Goal: Task Accomplishment & Management: Complete application form

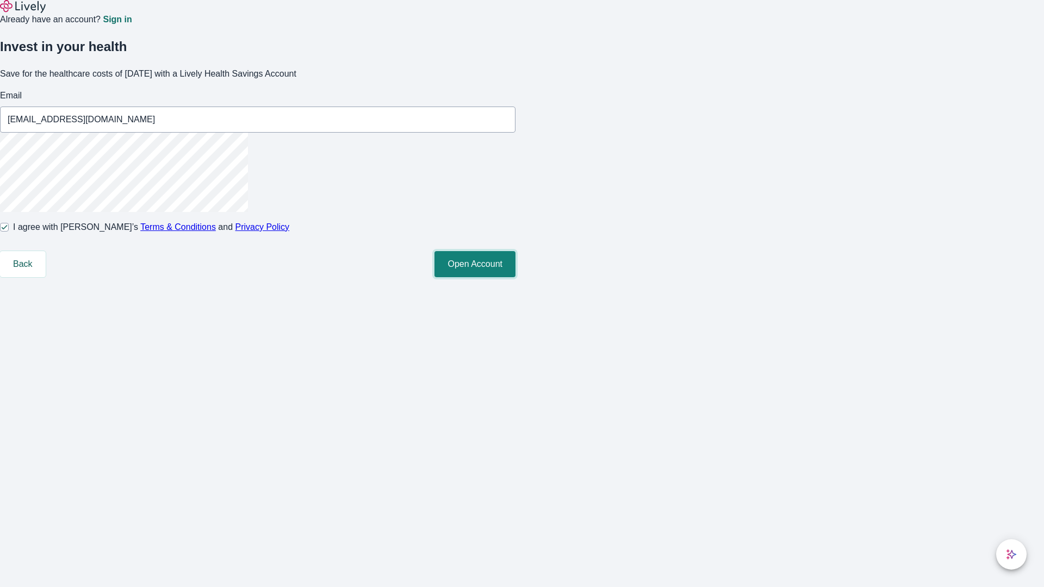
click at [515, 277] on button "Open Account" at bounding box center [474, 264] width 81 height 26
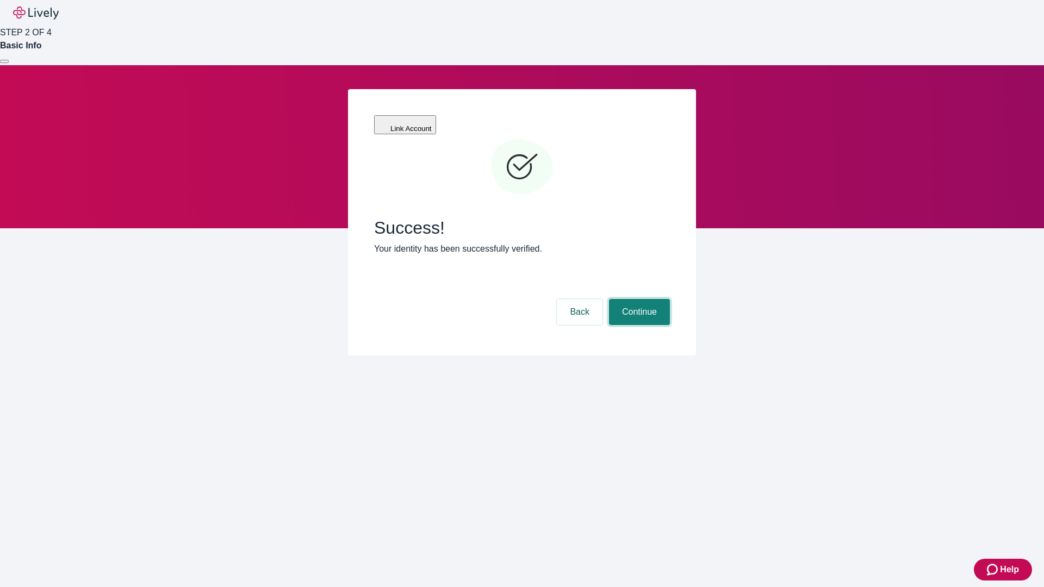
click at [638, 299] on button "Continue" at bounding box center [639, 312] width 61 height 26
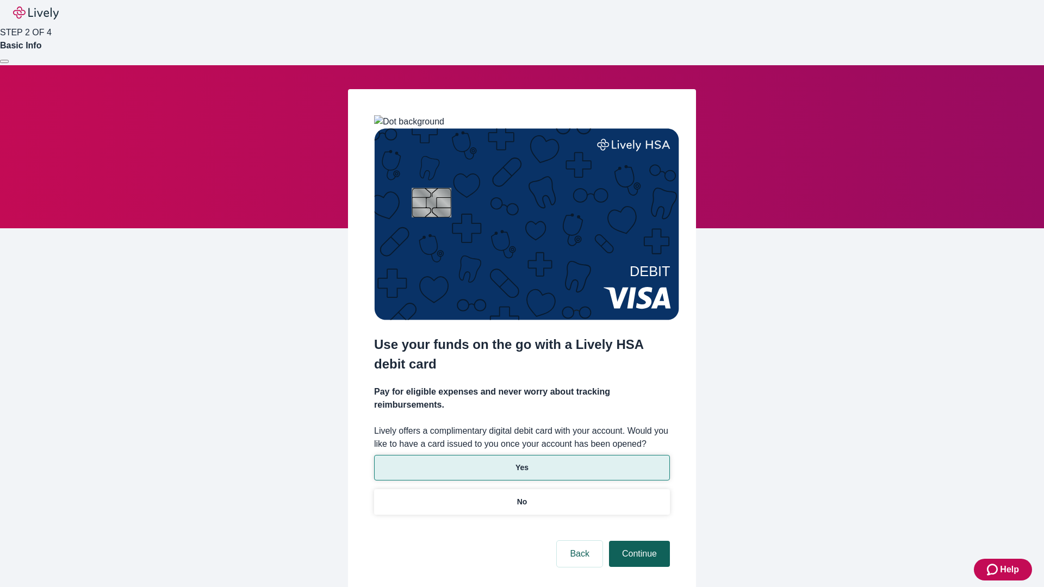
click at [521, 462] on p "Yes" at bounding box center [521, 467] width 13 height 11
click at [638, 541] on button "Continue" at bounding box center [639, 554] width 61 height 26
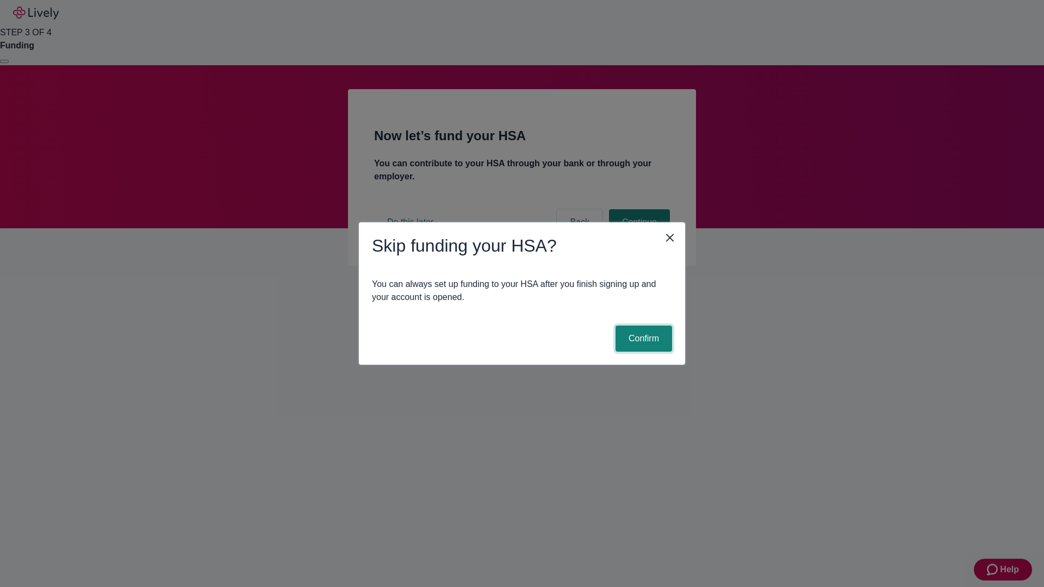
click at [642, 339] on button "Confirm" at bounding box center [643, 339] width 57 height 26
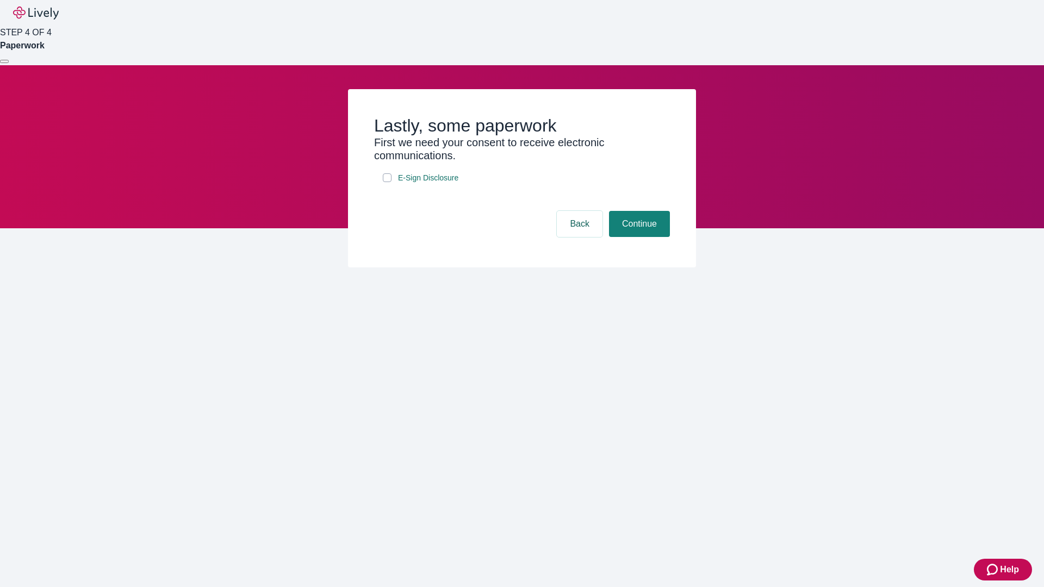
click at [387, 182] on input "E-Sign Disclosure" at bounding box center [387, 177] width 9 height 9
checkbox input "true"
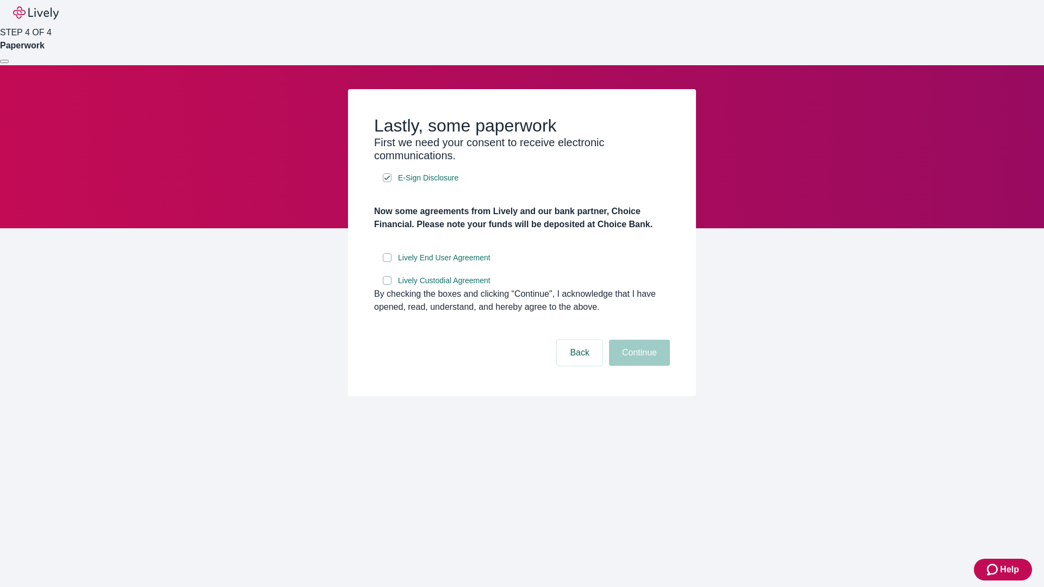
click at [387, 262] on input "Lively End User Agreement" at bounding box center [387, 257] width 9 height 9
checkbox input "true"
click at [387, 285] on input "Lively Custodial Agreement" at bounding box center [387, 280] width 9 height 9
checkbox input "true"
click at [638, 366] on button "Continue" at bounding box center [639, 353] width 61 height 26
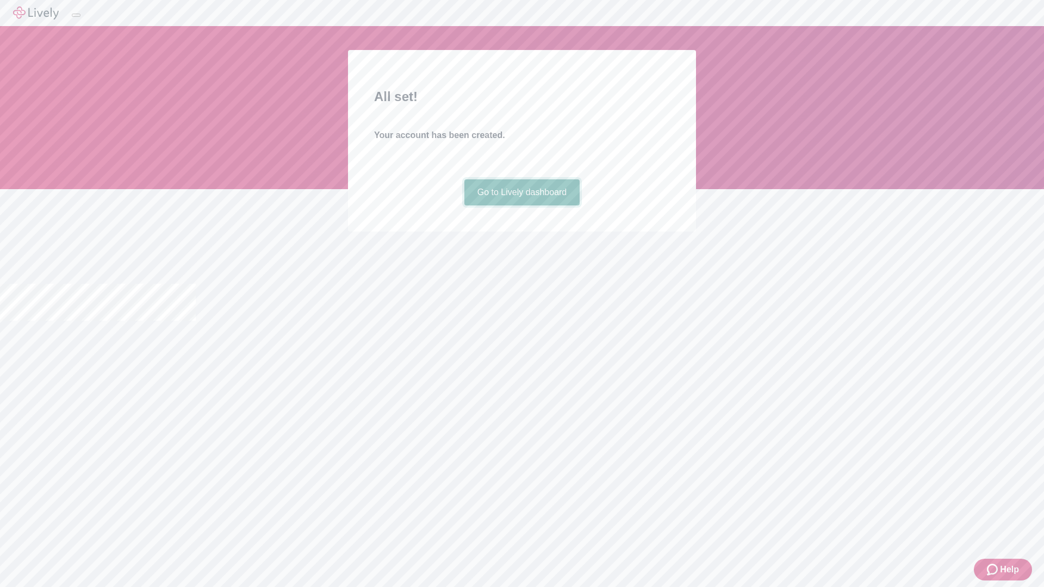
click at [521, 205] on link "Go to Lively dashboard" at bounding box center [522, 192] width 116 height 26
